Goal: Task Accomplishment & Management: Use online tool/utility

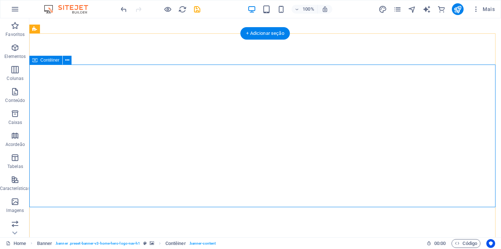
scroll to position [15, 0]
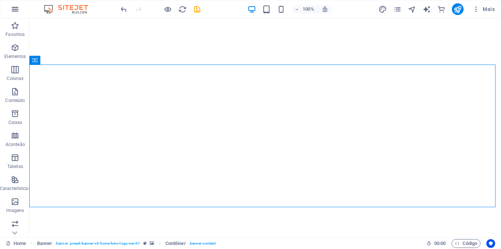
click at [13, 8] on icon "button" at bounding box center [15, 9] width 9 height 9
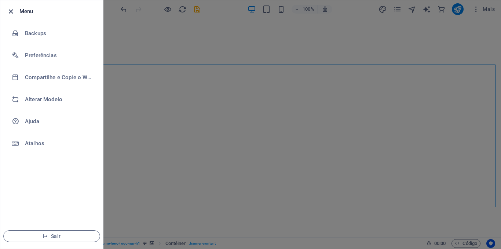
click at [9, 10] on icon "button" at bounding box center [11, 11] width 8 height 8
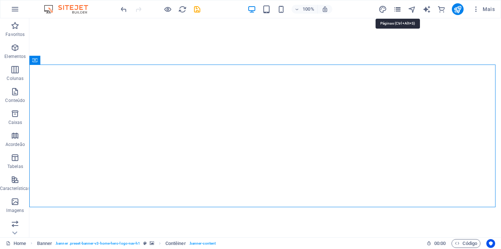
click at [397, 12] on icon "pages" at bounding box center [397, 9] width 8 height 8
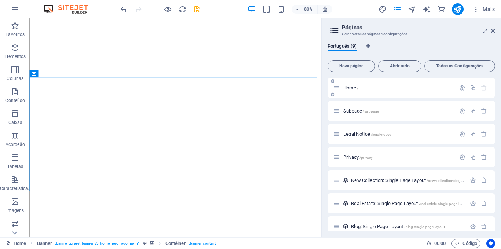
click at [375, 88] on p "Home /" at bounding box center [398, 87] width 110 height 5
click at [351, 89] on span "Home /" at bounding box center [350, 88] width 15 height 6
click at [396, 85] on p "Home /" at bounding box center [398, 87] width 110 height 5
click at [351, 87] on span "Home /" at bounding box center [350, 88] width 15 height 6
click at [397, 66] on span "Abrir tudo" at bounding box center [400, 66] width 37 height 4
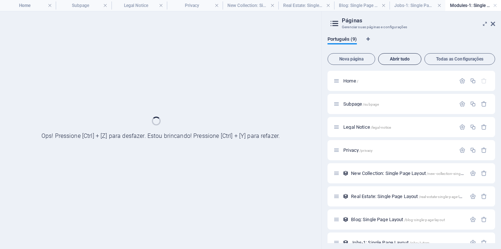
scroll to position [0, 0]
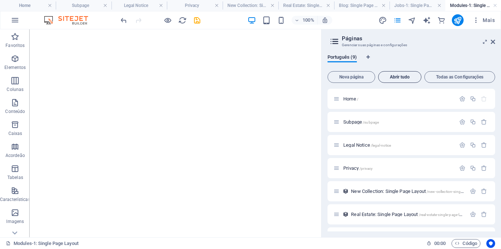
click at [397, 66] on div "Português (9)" at bounding box center [412, 61] width 168 height 14
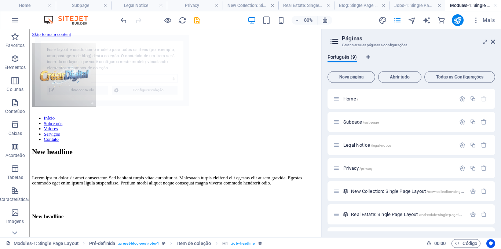
select select "68e310467e4327d2270bb637"
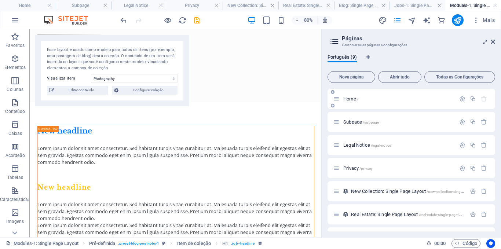
click at [349, 100] on span "Home /" at bounding box center [350, 99] width 15 height 6
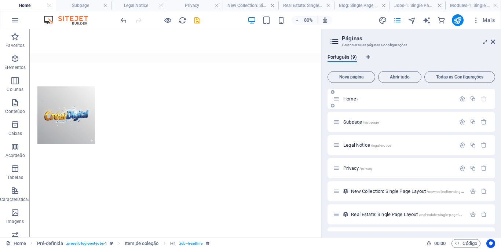
scroll to position [15, 0]
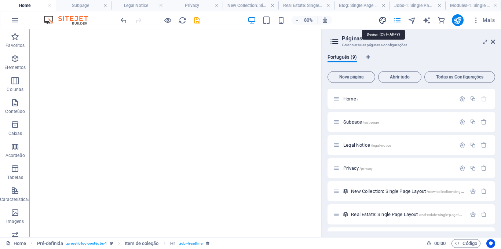
click at [383, 20] on icon "design" at bounding box center [383, 20] width 8 height 8
select select "rem"
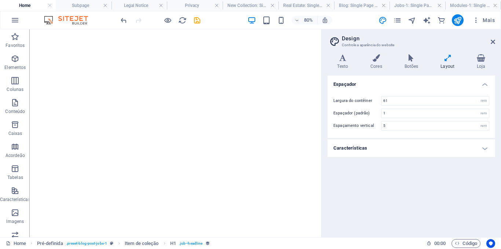
click at [487, 149] on h4 "Características" at bounding box center [412, 148] width 168 height 18
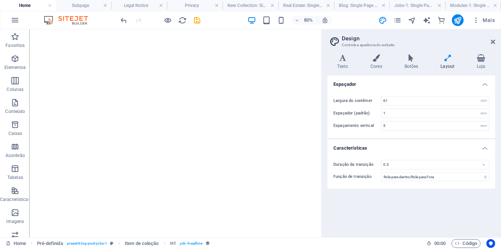
click at [487, 149] on h4 "Características" at bounding box center [412, 145] width 168 height 13
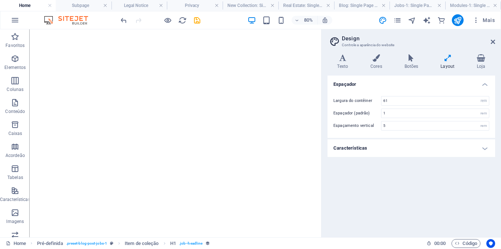
click at [487, 149] on h4 "Características" at bounding box center [412, 148] width 168 height 18
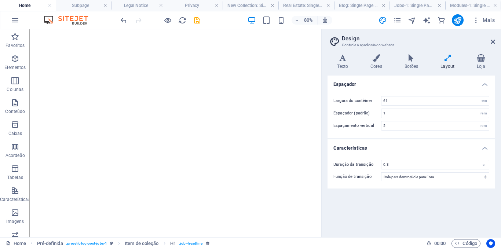
click at [487, 149] on h4 "Características" at bounding box center [412, 145] width 168 height 13
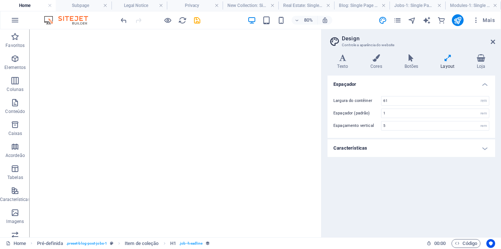
click at [448, 59] on icon at bounding box center [447, 57] width 33 height 7
click at [343, 59] on icon at bounding box center [343, 57] width 30 height 7
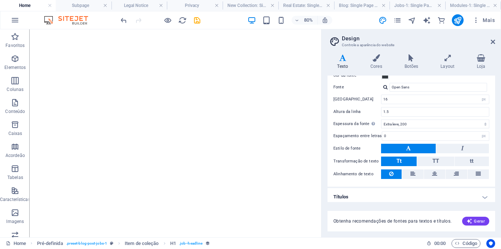
scroll to position [0, 0]
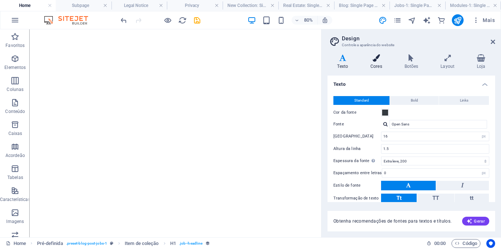
click at [376, 60] on icon at bounding box center [376, 57] width 31 height 7
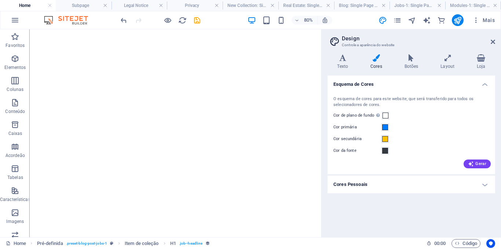
click at [484, 184] on h4 "Cores Pessoais" at bounding box center [412, 185] width 168 height 18
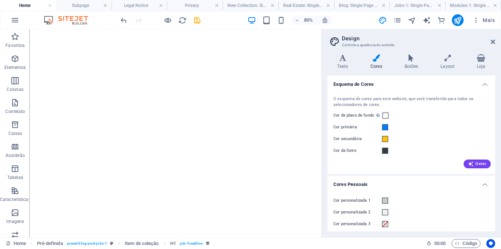
click at [484, 184] on h4 "Cores Pessoais" at bounding box center [412, 182] width 168 height 13
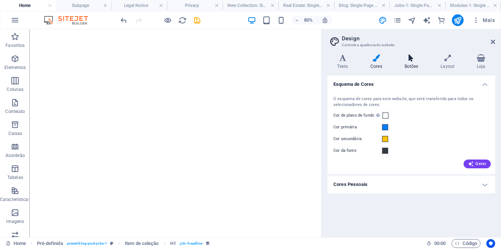
click at [411, 60] on icon at bounding box center [411, 57] width 33 height 7
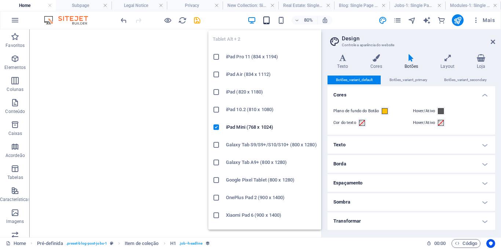
click at [268, 20] on icon "button" at bounding box center [266, 20] width 8 height 8
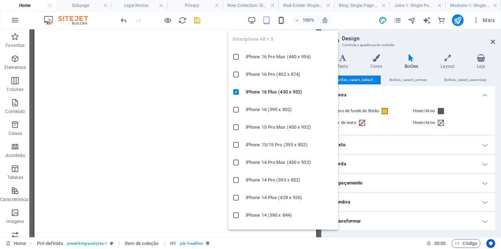
click at [282, 23] on icon "button" at bounding box center [281, 20] width 8 height 8
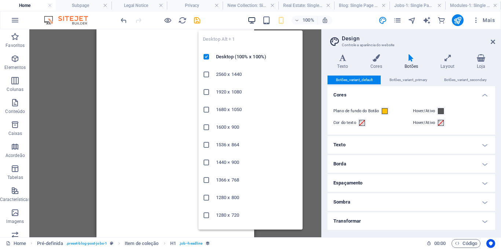
click at [253, 19] on icon "button" at bounding box center [252, 20] width 8 height 8
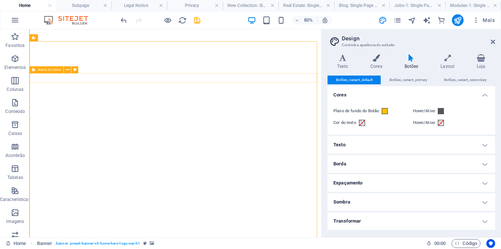
click at [52, 69] on span "Barra do Menu" at bounding box center [49, 70] width 23 height 4
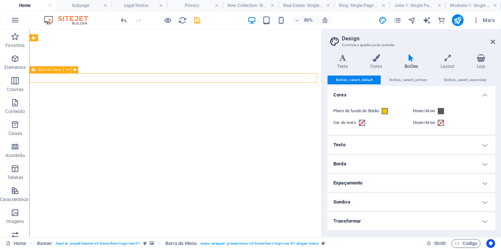
click at [52, 69] on span "Barra do Menu" at bounding box center [49, 70] width 23 height 4
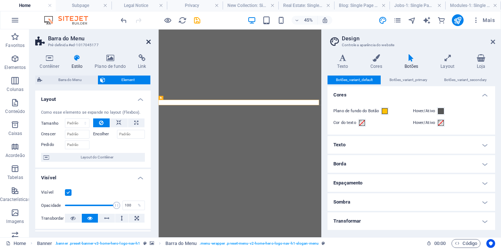
click at [149, 41] on icon at bounding box center [148, 42] width 4 height 6
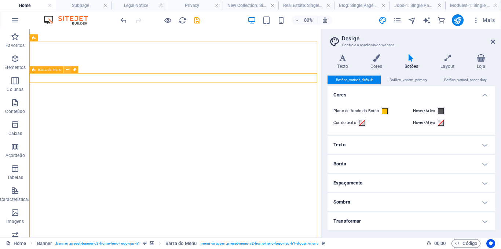
click at [67, 70] on icon at bounding box center [67, 70] width 3 height 6
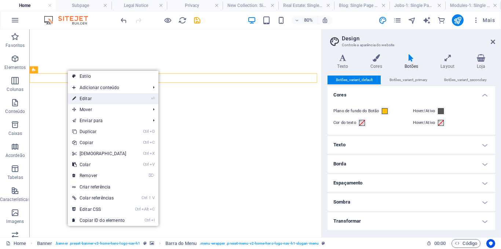
click at [88, 98] on link "⏎ Editar" at bounding box center [99, 98] width 63 height 11
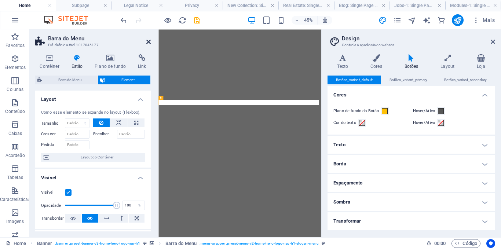
click at [149, 41] on icon at bounding box center [148, 42] width 4 height 6
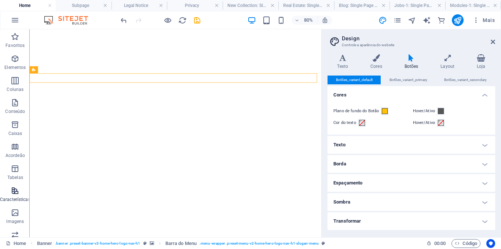
drag, startPoint x: 14, startPoint y: 214, endPoint x: 27, endPoint y: 205, distance: 15.3
click at [27, 205] on div "Favoritos Elementos Colunas Conteúdo Caixas Acordeão Tabelas Características Im…" at bounding box center [14, 205] width 29 height 352
click at [13, 212] on icon "button" at bounding box center [15, 212] width 9 height 9
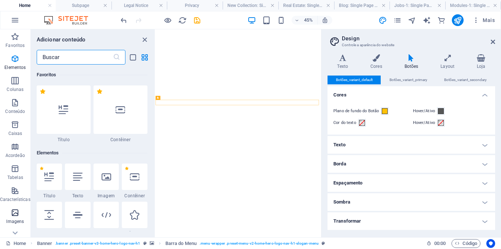
scroll to position [3721, 0]
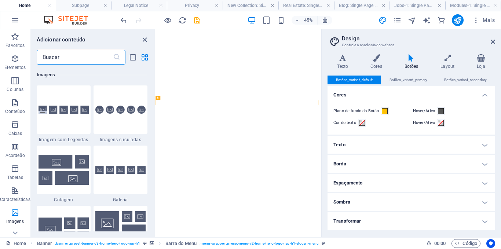
type input "1"
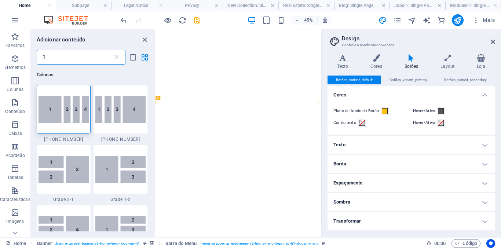
scroll to position [0, 0]
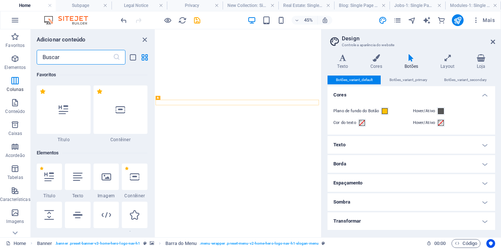
type input "0"
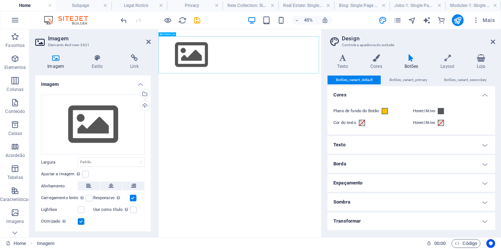
click at [229, 85] on figure at bounding box center [340, 85] width 362 height 83
click at [370, 83] on figure at bounding box center [340, 85] width 362 height 83
click at [95, 123] on div "Arraste os arquivos aqui, clique para escolher os arquivos ou selecione os arqu…" at bounding box center [93, 125] width 104 height 60
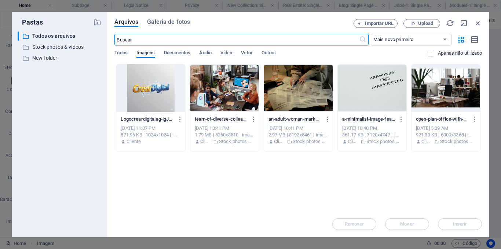
click at [152, 85] on div at bounding box center [150, 88] width 69 height 48
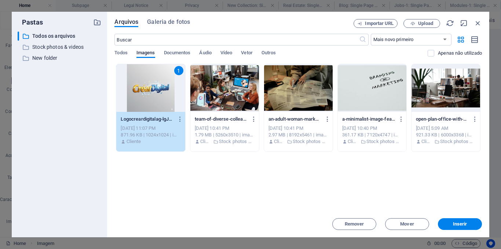
click at [152, 85] on div "1" at bounding box center [150, 88] width 69 height 48
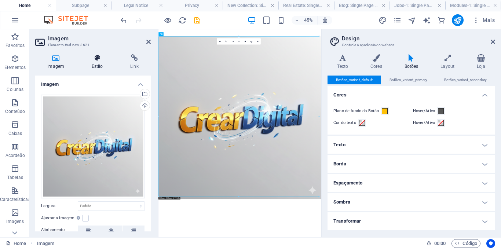
click at [97, 59] on icon at bounding box center [97, 57] width 36 height 7
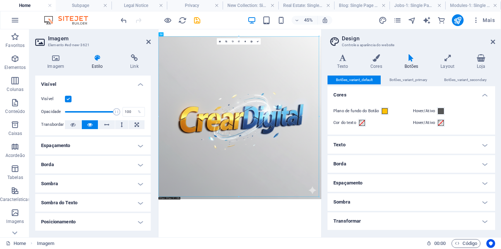
click at [148, 126] on div "Visível Opacidade 100 % Transbordar" at bounding box center [93, 112] width 116 height 47
click at [55, 57] on icon at bounding box center [55, 57] width 41 height 7
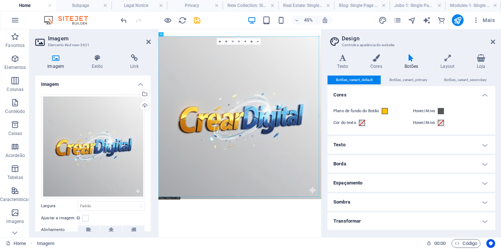
drag, startPoint x: 149, startPoint y: 159, endPoint x: 149, endPoint y: 178, distance: 18.7
click at [149, 178] on div "Arraste os arquivos aqui, clique para escolher os arquivos ou selecione os arqu…" at bounding box center [93, 182] width 116 height 187
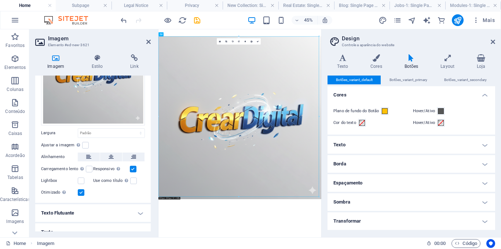
scroll to position [81, 0]
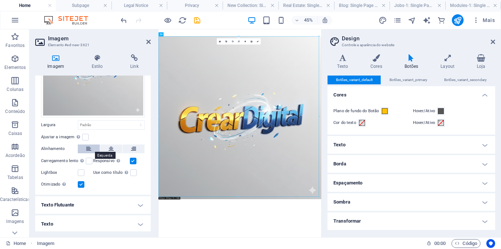
click at [87, 147] on icon at bounding box center [88, 149] width 5 height 9
click at [98, 58] on icon at bounding box center [97, 57] width 36 height 7
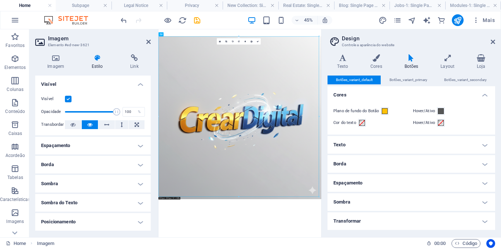
click at [139, 148] on h4 "Espaçamento" at bounding box center [93, 146] width 116 height 18
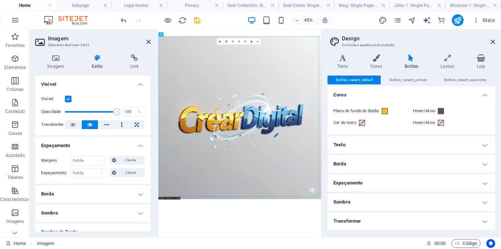
click at [139, 148] on h4 "Espaçamento" at bounding box center [93, 143] width 116 height 13
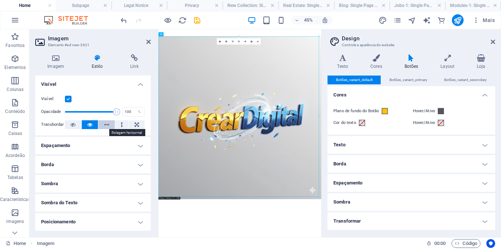
click at [106, 125] on icon at bounding box center [106, 124] width 5 height 9
click at [73, 125] on icon at bounding box center [72, 124] width 5 height 9
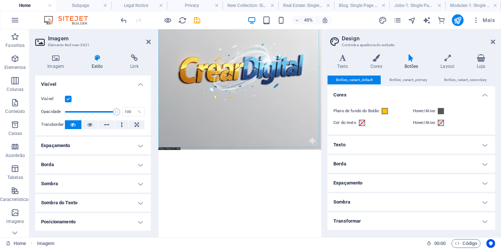
scroll to position [0, 0]
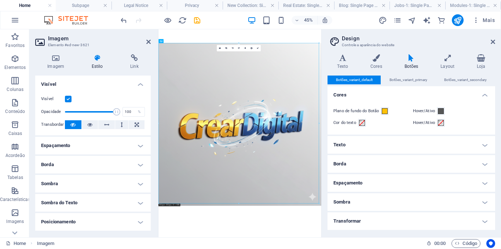
click at [392, 131] on div "Plano de fundo do Botão Hover/Ativo Cor do texto Hover/Ativo" at bounding box center [411, 116] width 171 height 35
click at [373, 60] on icon at bounding box center [376, 57] width 31 height 7
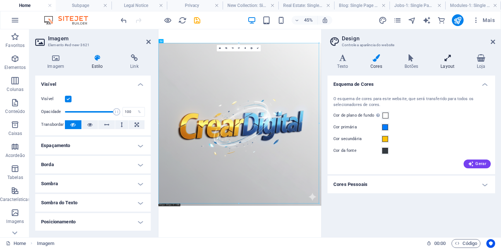
click at [449, 57] on icon at bounding box center [447, 57] width 33 height 7
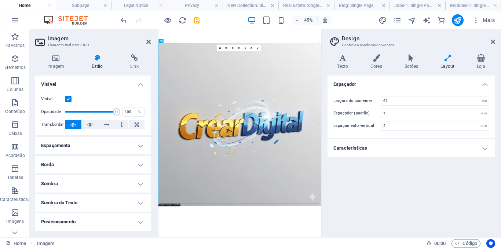
click at [483, 149] on h4 "Características" at bounding box center [412, 148] width 168 height 18
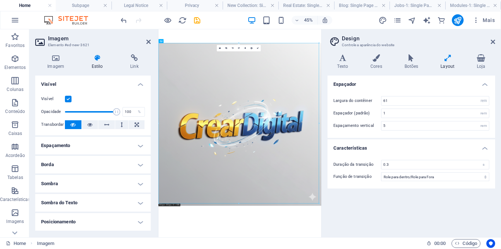
click at [483, 149] on h4 "Características" at bounding box center [412, 145] width 168 height 13
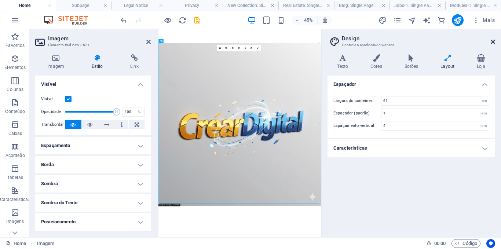
click at [494, 42] on icon at bounding box center [493, 42] width 4 height 6
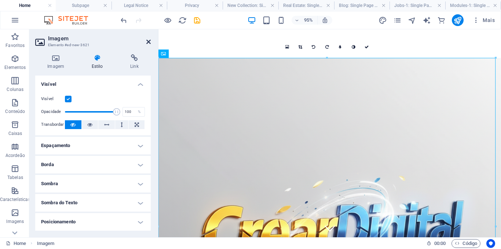
click at [147, 40] on icon at bounding box center [148, 42] width 4 height 6
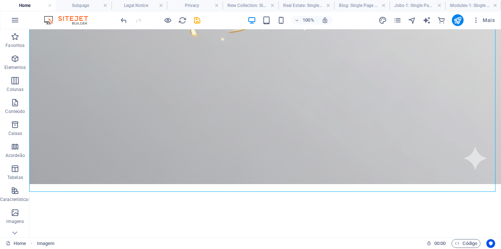
scroll to position [352, 0]
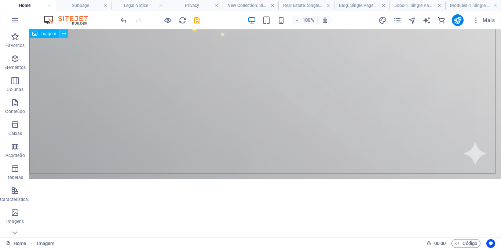
click at [63, 33] on icon at bounding box center [64, 34] width 4 height 8
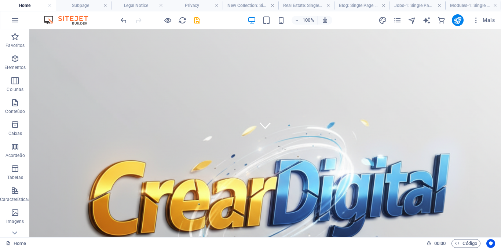
scroll to position [107, 0]
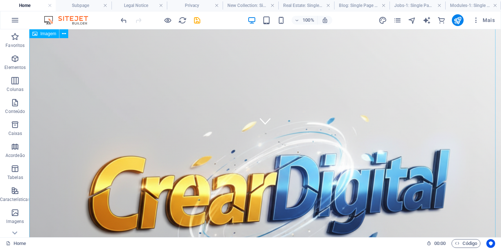
click at [106, 101] on figure at bounding box center [265, 189] width 472 height 472
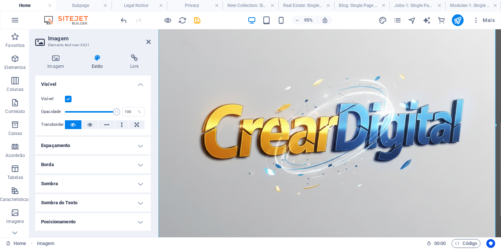
click at [97, 58] on icon at bounding box center [97, 57] width 36 height 7
click at [57, 57] on icon at bounding box center [55, 57] width 41 height 7
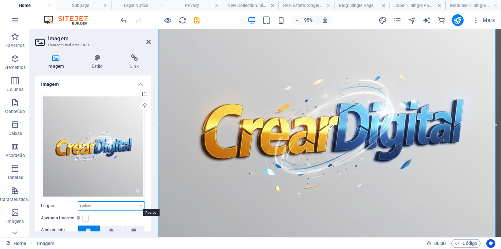
click at [139, 207] on select "Padrão automático px rem % em vh vw" at bounding box center [111, 206] width 66 height 9
click at [148, 215] on div "Arraste os arquivos aqui, clique para escolher os arquivos ou selecione os arqu…" at bounding box center [93, 182] width 116 height 187
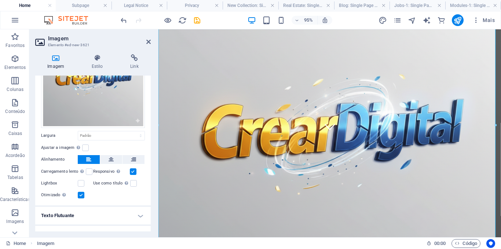
scroll to position [81, 0]
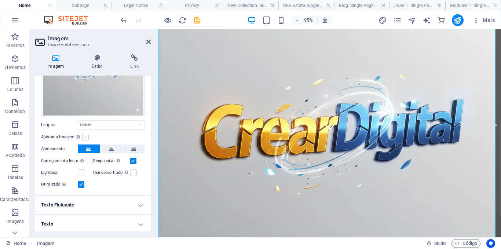
click at [85, 135] on label at bounding box center [85, 137] width 7 height 7
click at [0, 0] on input "Ajustar a imagem Ajustar a imagem automaticamente a uma largura e altura fixas" at bounding box center [0, 0] width 0 height 0
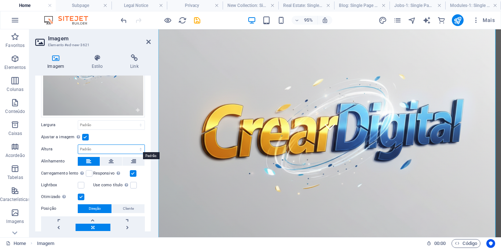
click at [139, 147] on select "Padrão automático px" at bounding box center [111, 149] width 66 height 9
select select "px"
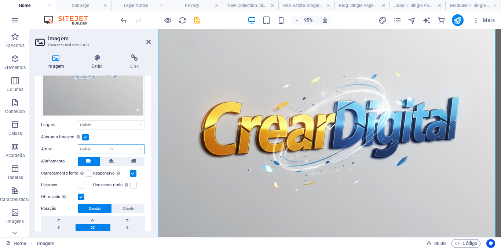
click at [133, 145] on select "Padrão automático px" at bounding box center [111, 149] width 66 height 9
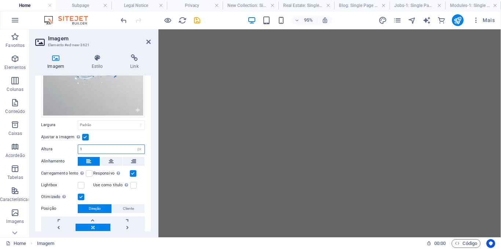
scroll to position [0, 0]
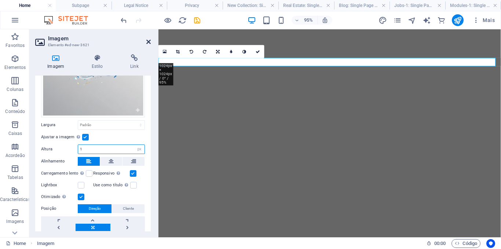
type input "1"
click at [149, 42] on icon at bounding box center [148, 42] width 4 height 6
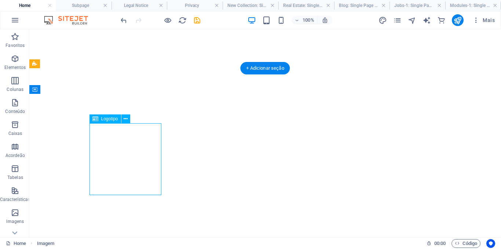
select select "px"
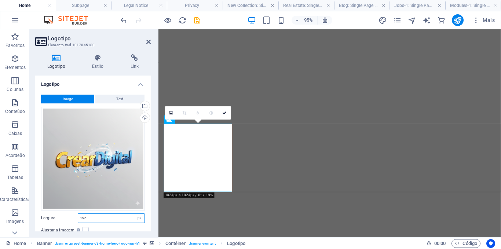
click at [116, 217] on input "196" at bounding box center [111, 218] width 66 height 9
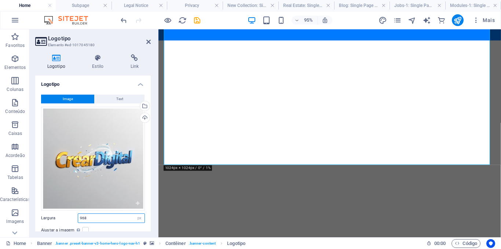
scroll to position [354, 0]
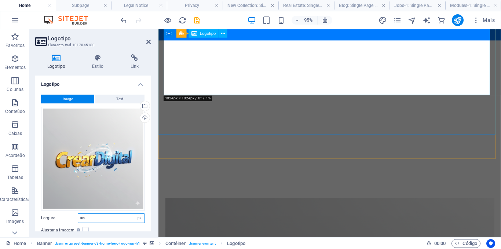
type input "968"
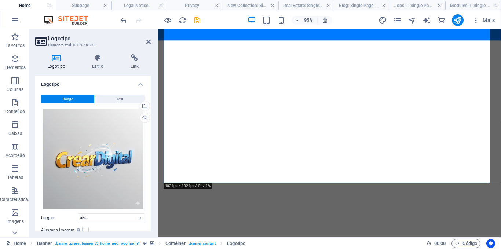
scroll to position [277, 0]
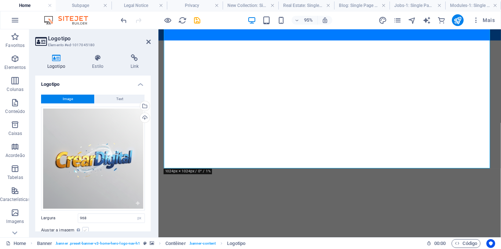
click at [85, 229] on label at bounding box center [85, 230] width 7 height 7
click at [0, 0] on input "Ajustar a imagem Ajustar a imagem automaticamente a uma largura e altura fixas" at bounding box center [0, 0] width 0 height 0
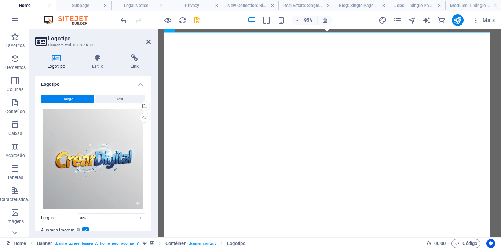
scroll to position [0, 0]
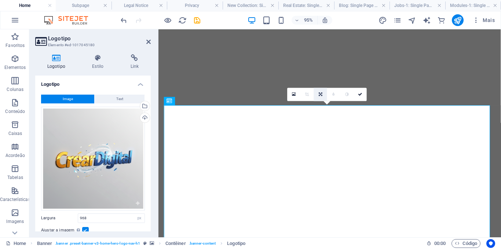
click at [321, 93] on icon at bounding box center [321, 94] width 4 height 4
click at [320, 81] on icon at bounding box center [321, 81] width 4 height 4
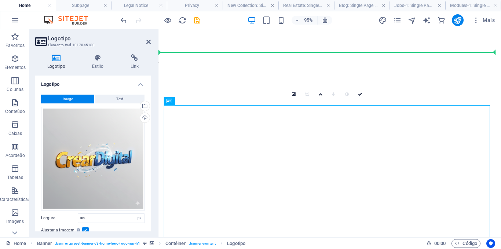
drag, startPoint x: 306, startPoint y: 165, endPoint x: 257, endPoint y: 51, distance: 124.3
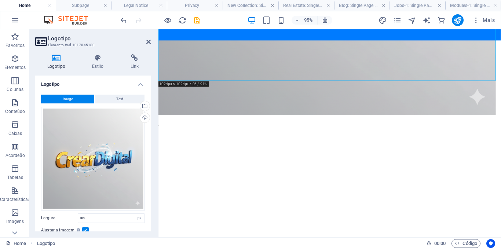
scroll to position [285, 0]
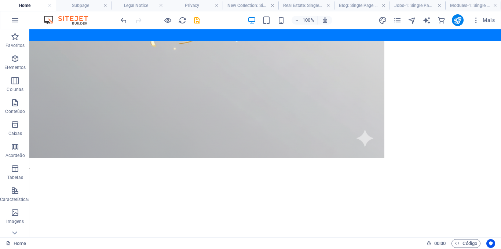
scroll to position [256, 0]
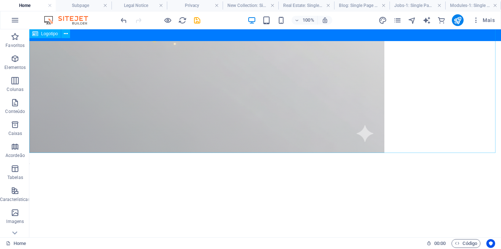
select select "px"
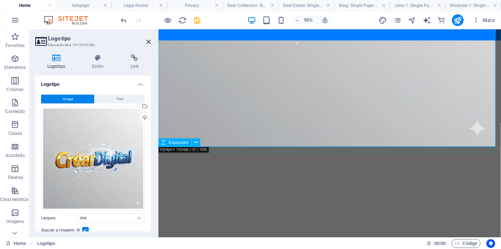
click at [226, 153] on div at bounding box center [339, 156] width 361 height 6
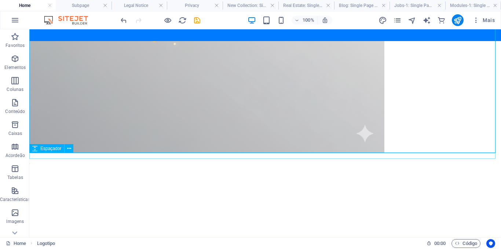
click at [233, 155] on div at bounding box center [265, 156] width 472 height 6
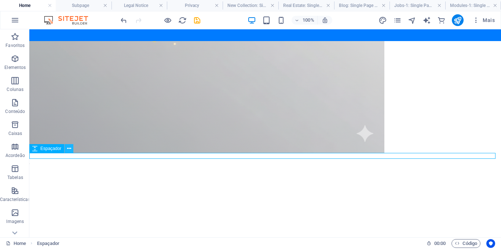
click at [69, 149] on icon at bounding box center [69, 149] width 4 height 8
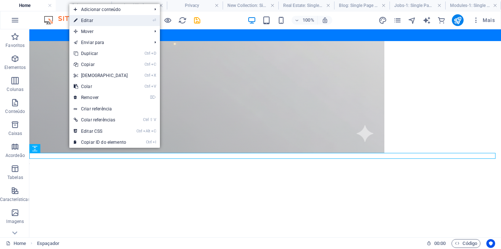
click at [91, 22] on link "⏎ Editar" at bounding box center [100, 20] width 63 height 11
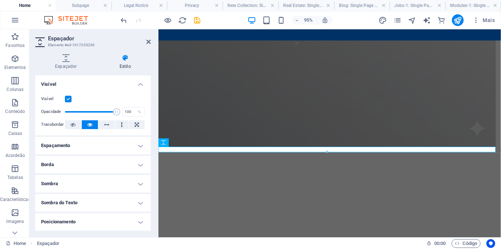
click at [141, 146] on h4 "Espaçamento" at bounding box center [93, 146] width 116 height 18
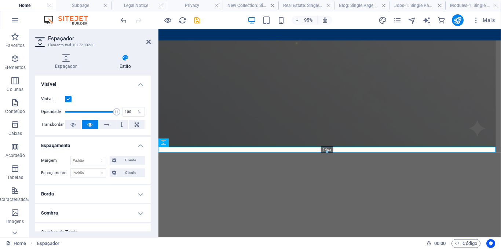
drag, startPoint x: 328, startPoint y: 152, endPoint x: 327, endPoint y: 148, distance: 4.2
click at [327, 148] on div "14px" at bounding box center [328, 150] width 338 height 6
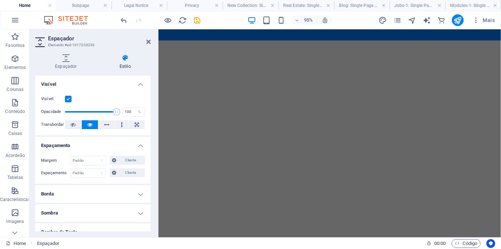
scroll to position [484, 0]
click at [101, 173] on select "Padrão px rem % vh vw Cliente" at bounding box center [88, 173] width 35 height 9
select select "%"
click at [94, 169] on select "Padrão px rem % vh vw Cliente" at bounding box center [88, 173] width 35 height 9
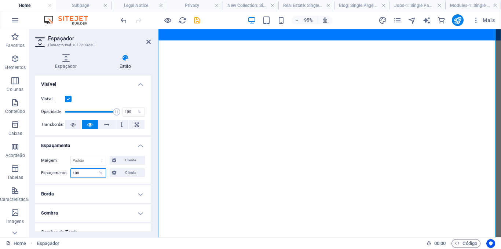
type input "100"
type input "8"
type input "100"
click at [101, 174] on select "Padrão px rem % vh vw Cliente" at bounding box center [100, 173] width 10 height 9
select select "px"
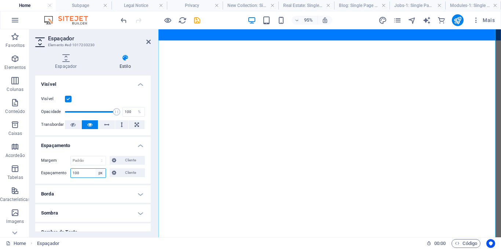
click at [95, 169] on select "Padrão px rem % vh vw Cliente" at bounding box center [100, 173] width 10 height 9
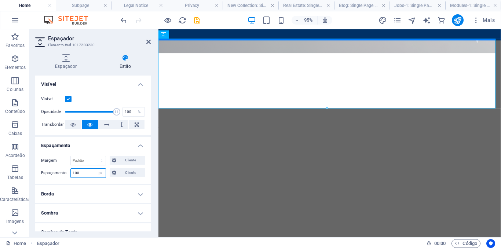
scroll to position [307, 0]
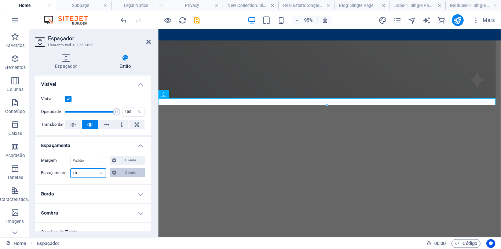
type input "1"
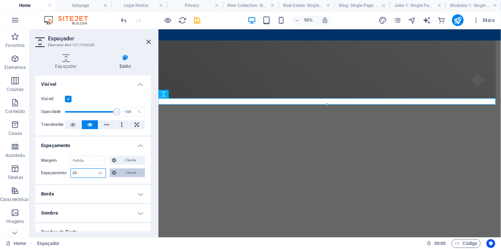
type input "9"
type input "0"
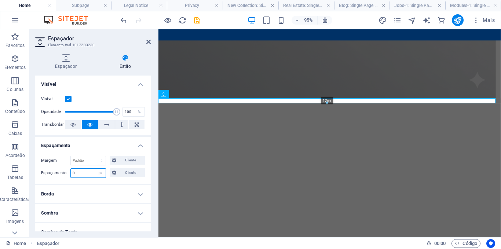
click at [328, 101] on div "12px" at bounding box center [328, 100] width 338 height 5
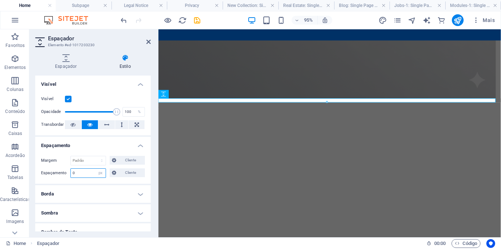
click at [93, 171] on input "0" at bounding box center [88, 173] width 35 height 9
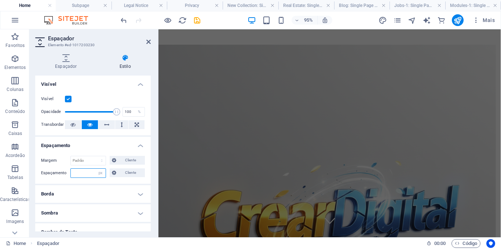
scroll to position [0, 0]
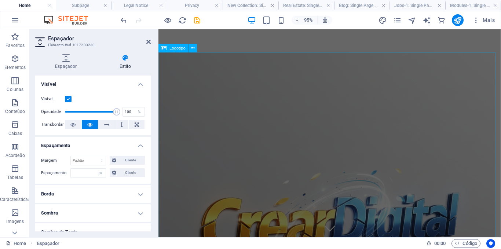
click at [243, 123] on div at bounding box center [339, 231] width 361 height 355
select select "px"
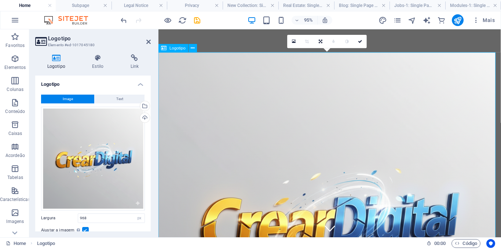
click at [243, 123] on div at bounding box center [339, 231] width 361 height 355
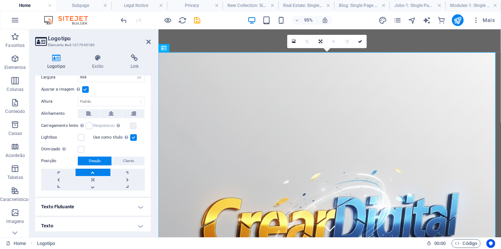
scroll to position [143, 0]
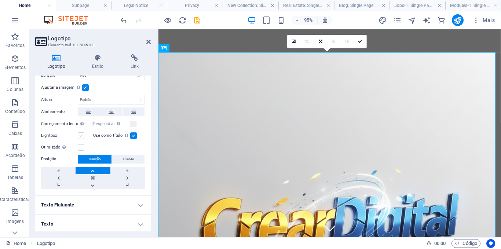
click at [81, 134] on label at bounding box center [81, 135] width 7 height 7
click at [0, 0] on input "Lightbox" at bounding box center [0, 0] width 0 height 0
click at [130, 134] on label at bounding box center [133, 135] width 7 height 7
click at [0, 0] on input "Use como título A imagem será envolvida em uma tag com título H1. Útil para dar…" at bounding box center [0, 0] width 0 height 0
click at [132, 134] on label at bounding box center [133, 135] width 7 height 7
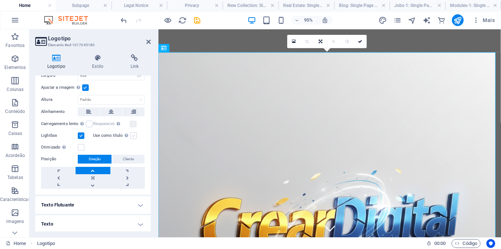
click at [0, 0] on input "Use como título A imagem será envolvida em uma tag com título H1. Útil para dar…" at bounding box center [0, 0] width 0 height 0
click at [139, 98] on select "Padrão automático px" at bounding box center [111, 99] width 66 height 9
select select "px"
click at [133, 95] on select "Padrão automático px" at bounding box center [111, 99] width 66 height 9
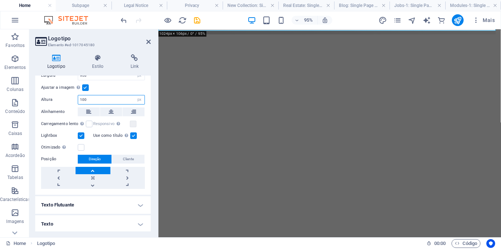
scroll to position [0, 0]
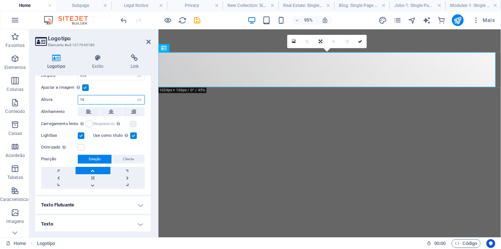
type input "1"
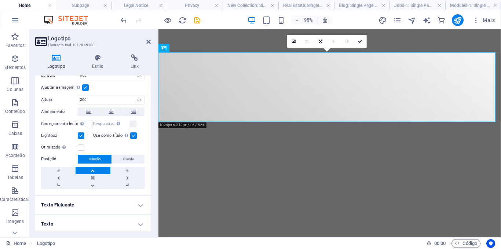
click at [81, 134] on label at bounding box center [81, 135] width 7 height 7
click at [0, 0] on input "Lightbox" at bounding box center [0, 0] width 0 height 0
click at [112, 98] on input "200" at bounding box center [111, 99] width 66 height 9
type input "2"
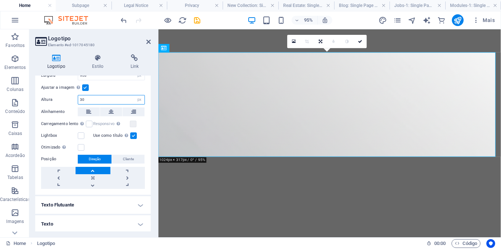
type input "3"
type input "200"
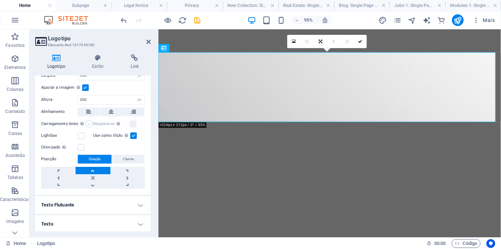
click at [89, 123] on label at bounding box center [89, 124] width 7 height 7
click at [0, 0] on input "Carregamento lento Carregar imagens após o carregamento da página melhora a vel…" at bounding box center [0, 0] width 0 height 0
click at [89, 123] on label at bounding box center [89, 124] width 7 height 7
click at [0, 0] on input "Carregamento lento Carregar imagens após o carregamento da página melhora a vel…" at bounding box center [0, 0] width 0 height 0
click at [97, 59] on icon at bounding box center [97, 57] width 35 height 7
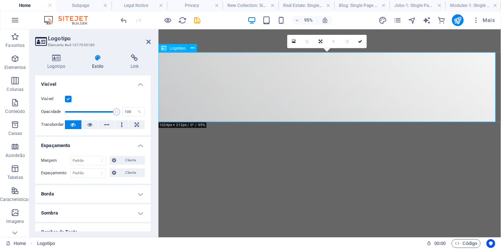
click at [256, 92] on div at bounding box center [339, 90] width 361 height 73
click at [149, 43] on icon at bounding box center [148, 42] width 4 height 6
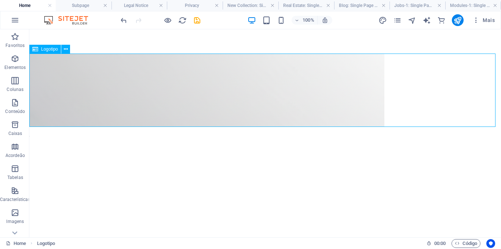
click at [363, 91] on div at bounding box center [265, 90] width 472 height 73
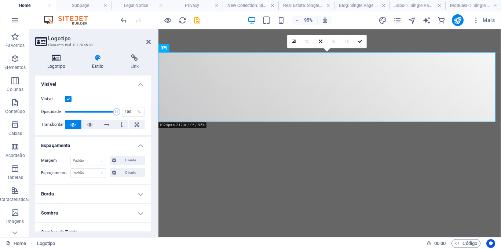
click at [56, 59] on icon at bounding box center [56, 57] width 42 height 7
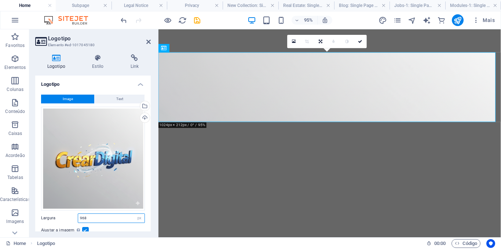
click at [94, 217] on input "968" at bounding box center [111, 218] width 66 height 9
type input "9"
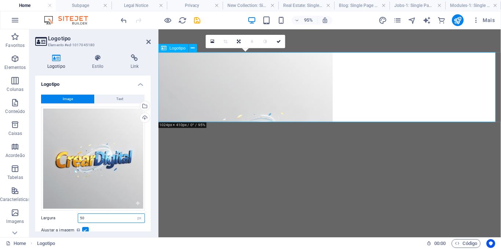
type input "5"
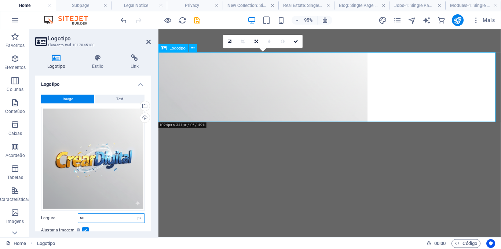
type input "6"
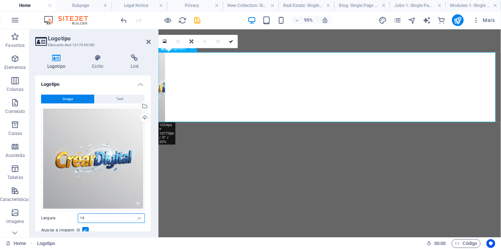
type input "1"
type input "968"
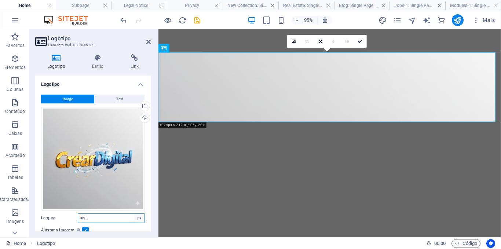
click at [139, 217] on select "Padrão automático px rem % em vh vw" at bounding box center [139, 218] width 10 height 9
click at [134, 214] on select "Padrão automático px rem % em vh vw" at bounding box center [139, 218] width 10 height 9
select select "DISABLED_OPTION_VALUE"
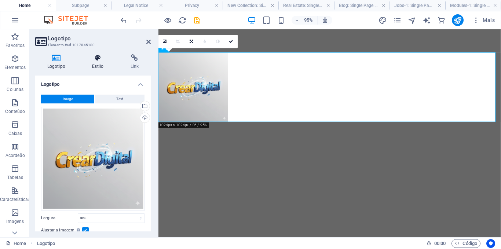
click at [99, 59] on icon at bounding box center [97, 57] width 35 height 7
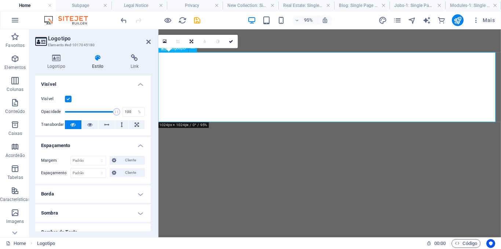
select select "px"
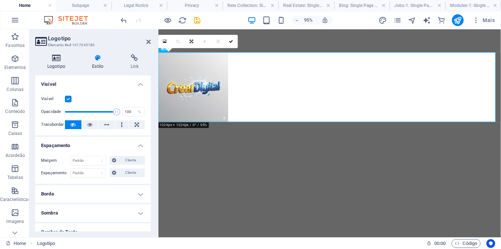
click at [57, 58] on icon at bounding box center [56, 57] width 42 height 7
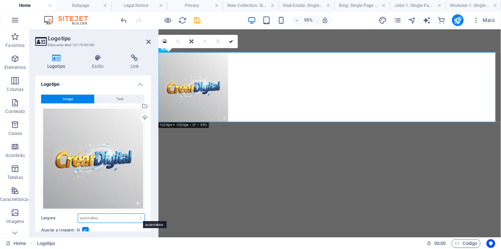
click at [139, 217] on select "Padrão automático px rem % em vh vw" at bounding box center [111, 218] width 66 height 9
select select "%"
click at [133, 214] on select "Padrão automático px rem % em vh vw" at bounding box center [111, 218] width 66 height 9
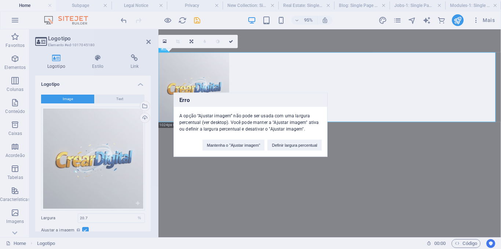
click at [84, 228] on div "Erro A opção “Ajustar imagem” não pode ser usada com uma largura percentual (ve…" at bounding box center [250, 124] width 501 height 249
click at [348, 93] on div "Erro A opção “Ajustar imagem” não pode ser usada com uma largura percentual (ve…" at bounding box center [250, 124] width 501 height 249
drag, startPoint x: 150, startPoint y: 142, endPoint x: 149, endPoint y: 170, distance: 27.5
click at [149, 170] on div "Erro A opção “Ajustar imagem” não pode ser usada com uma largura percentual (ve…" at bounding box center [250, 124] width 501 height 249
click at [188, 139] on div "Erro A opção “Ajustar imagem” não pode ser usada com uma largura percentual (ve…" at bounding box center [251, 124] width 154 height 64
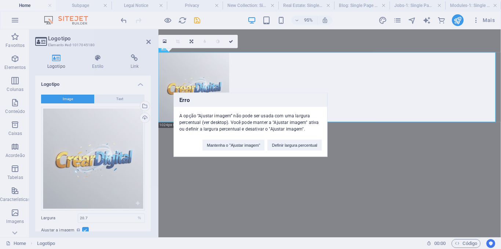
click at [123, 21] on div "Erro A opção “Ajustar imagem” não pode ser usada com uma largura percentual (ve…" at bounding box center [250, 124] width 501 height 249
click at [294, 143] on button "Definir largura percentual" at bounding box center [295, 144] width 54 height 11
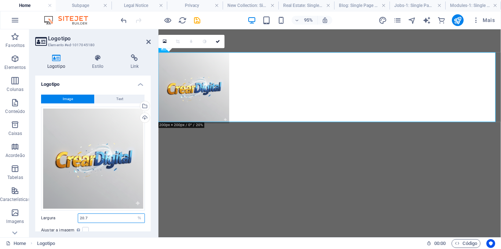
click at [116, 218] on input "20.7" at bounding box center [111, 218] width 66 height 9
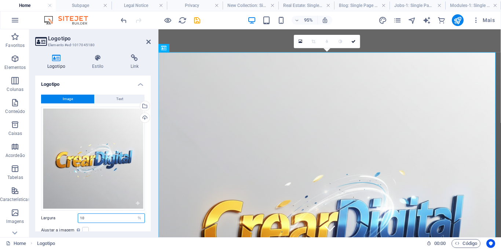
type input "1"
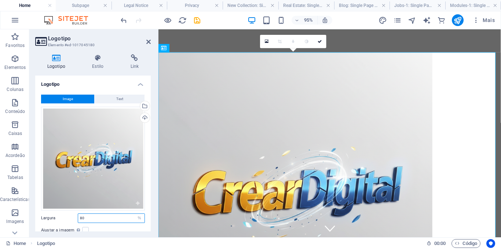
type input "8"
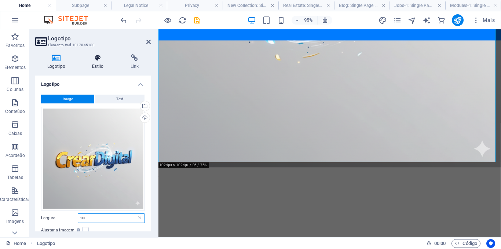
type input "100"
click at [97, 58] on icon at bounding box center [97, 57] width 35 height 7
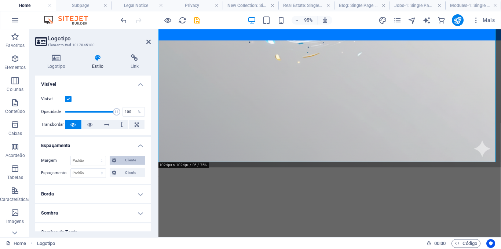
click at [115, 161] on icon at bounding box center [114, 160] width 4 height 9
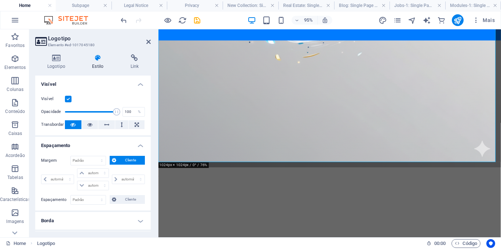
click at [115, 161] on icon at bounding box center [114, 160] width 4 height 9
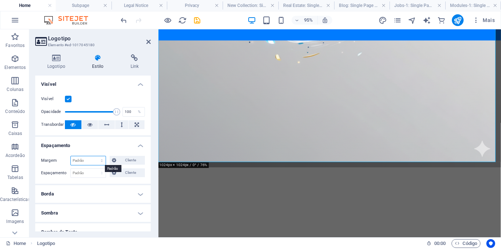
click at [91, 161] on select "Padrão automático px % rem vw vh Cliente" at bounding box center [88, 160] width 35 height 9
select select "%"
click at [94, 156] on select "Padrão automático px % rem vw vh Cliente" at bounding box center [88, 160] width 35 height 9
type input "100"
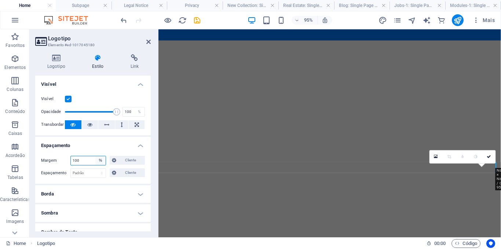
click at [99, 160] on select "Padrão automático px % rem vw vh Cliente" at bounding box center [100, 160] width 10 height 9
select select "default"
click at [95, 156] on select "Padrão automático px % rem vw vh Cliente" at bounding box center [100, 160] width 10 height 9
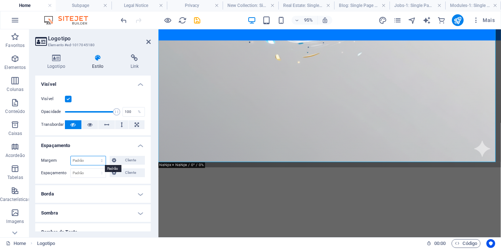
click at [101, 161] on select "Padrão automático px % rem vw vh Cliente" at bounding box center [88, 160] width 35 height 9
click at [71, 156] on select "Padrão automático px % rem vw vh Cliente" at bounding box center [88, 160] width 35 height 9
click at [100, 161] on select "Padrão automático px % rem vw vh Cliente" at bounding box center [88, 160] width 35 height 9
select select "px"
click at [94, 156] on select "Padrão automático px % rem vw vh Cliente" at bounding box center [88, 160] width 35 height 9
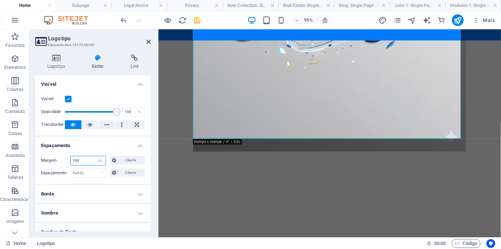
scroll to position [228, 0]
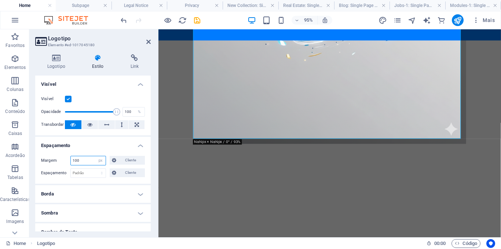
type input "100"
click at [105, 159] on div "100 Padrão automático px % rem vw vh Cliente" at bounding box center [88, 161] width 36 height 10
click at [99, 163] on select "Padrão automático px % rem vw vh Cliente" at bounding box center [100, 160] width 10 height 9
select select "default"
click at [95, 156] on select "Padrão automático px % rem vw vh Cliente" at bounding box center [100, 160] width 10 height 9
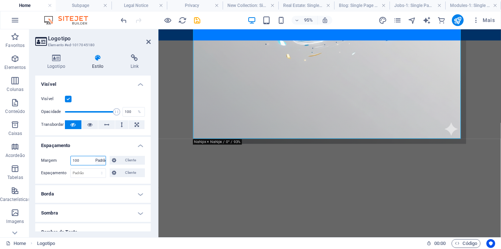
select select "DISABLED_OPTION_VALUE"
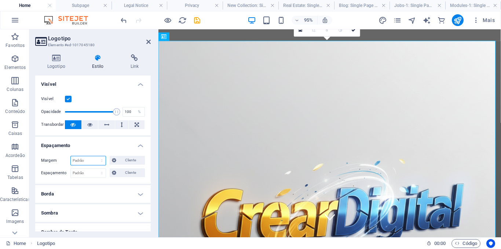
scroll to position [4, 0]
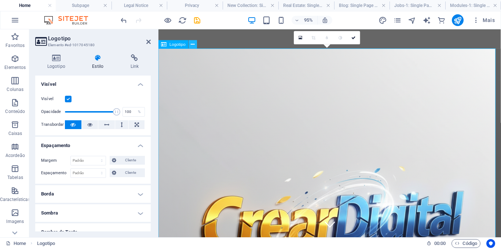
click at [193, 45] on icon at bounding box center [193, 44] width 4 height 7
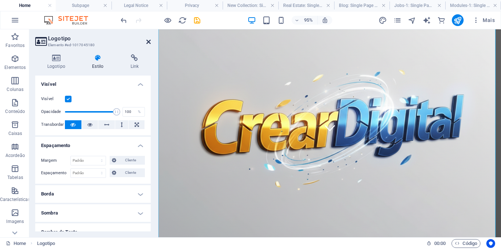
click at [148, 42] on icon at bounding box center [148, 42] width 4 height 6
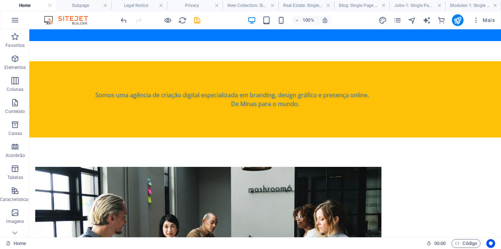
scroll to position [785, 0]
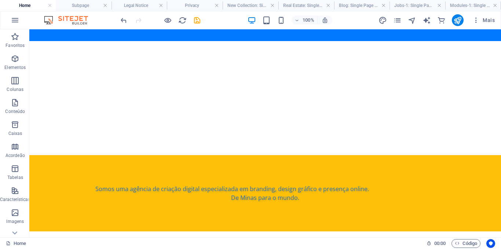
scroll to position [709, 0]
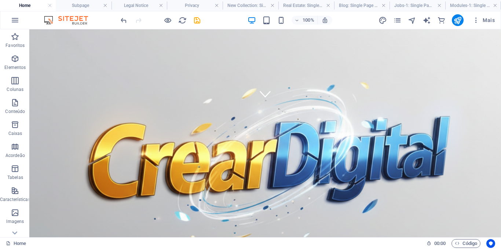
scroll to position [138, 0]
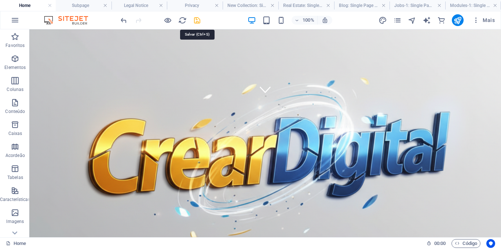
click at [197, 21] on icon "save" at bounding box center [197, 20] width 8 height 8
click at [457, 19] on icon "publish" at bounding box center [458, 20] width 8 height 8
